Goal: Transaction & Acquisition: Purchase product/service

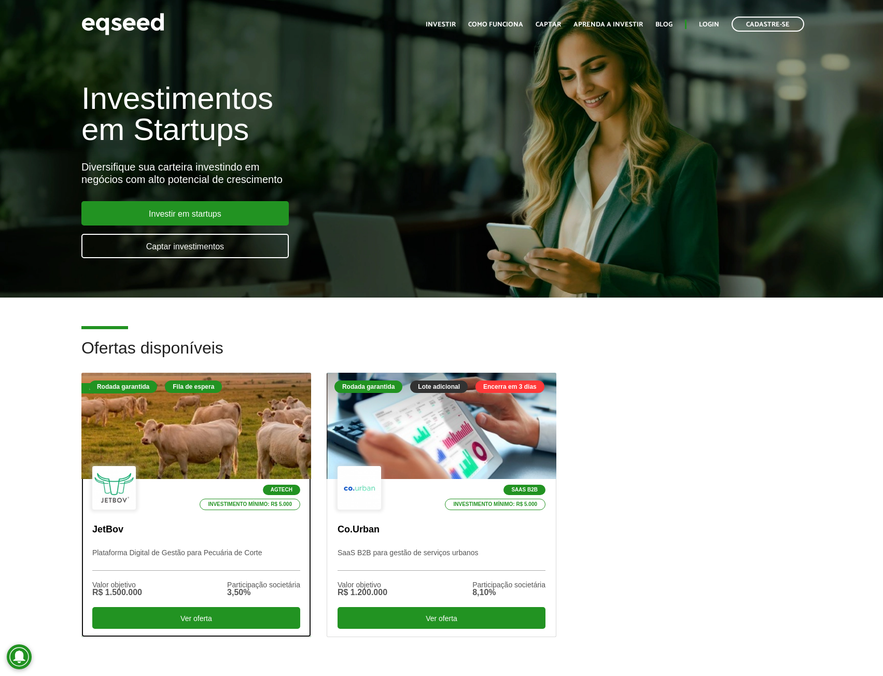
click at [268, 548] on p "Plataforma Digital de Gestão para Pecuária de Corte" at bounding box center [196, 559] width 208 height 22
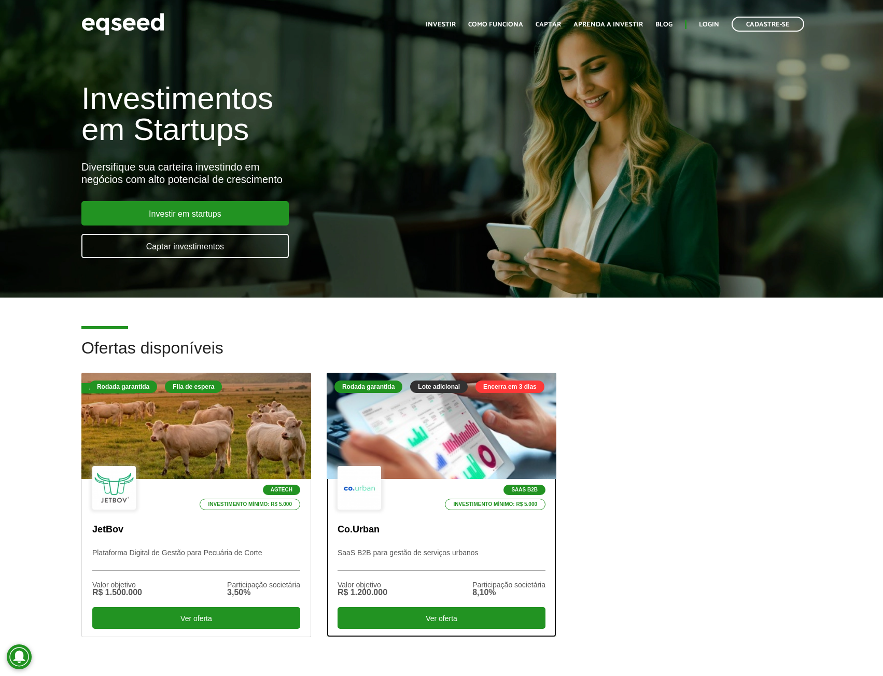
click at [430, 485] on div "SaaS B2B Investimento mínimo: R$ 5.000" at bounding box center [441, 488] width 208 height 45
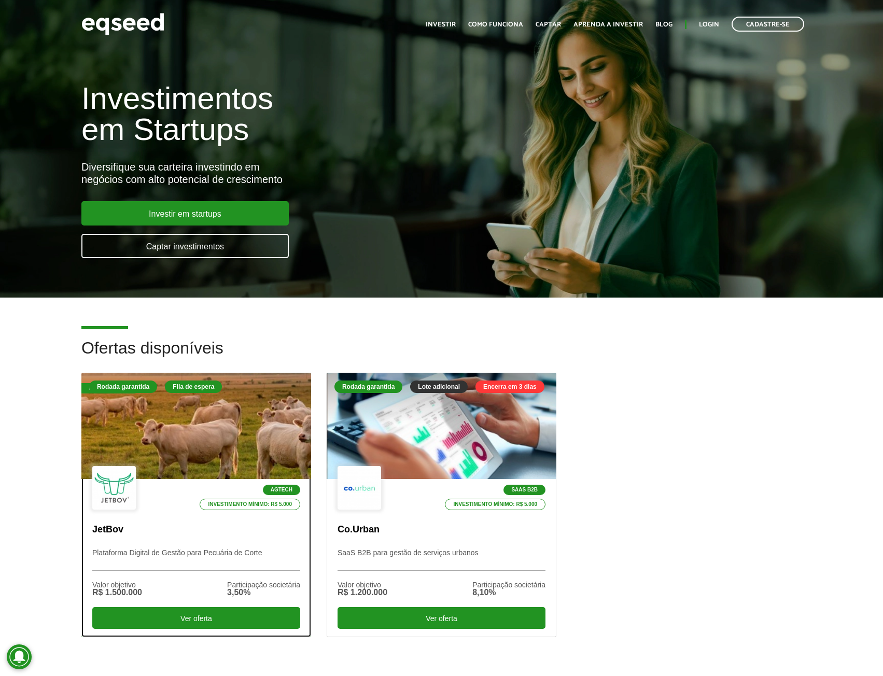
click at [160, 427] on div at bounding box center [197, 425] width 276 height 127
